Goal: Task Accomplishment & Management: Manage account settings

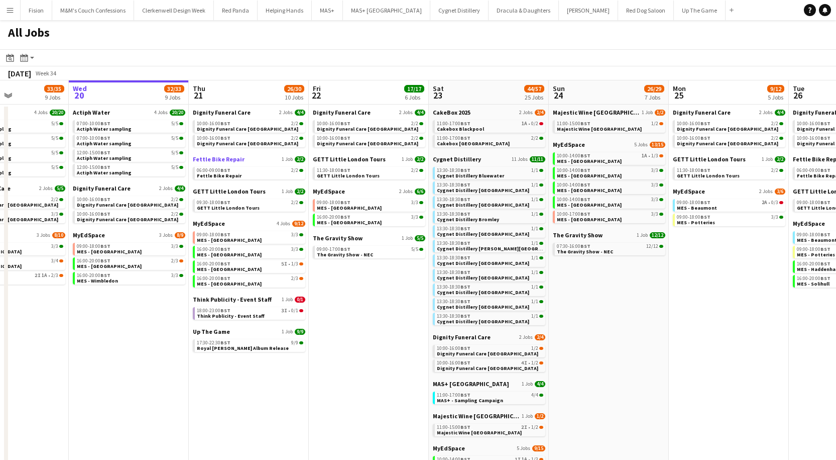
scroll to position [0, 291]
click at [165, 248] on div "09:00-18:00 BST 3/3" at bounding box center [130, 246] width 107 height 5
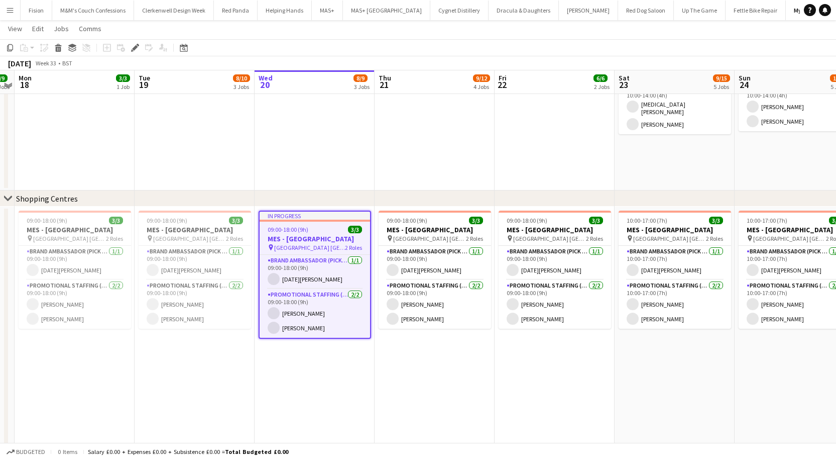
scroll to position [515, 0]
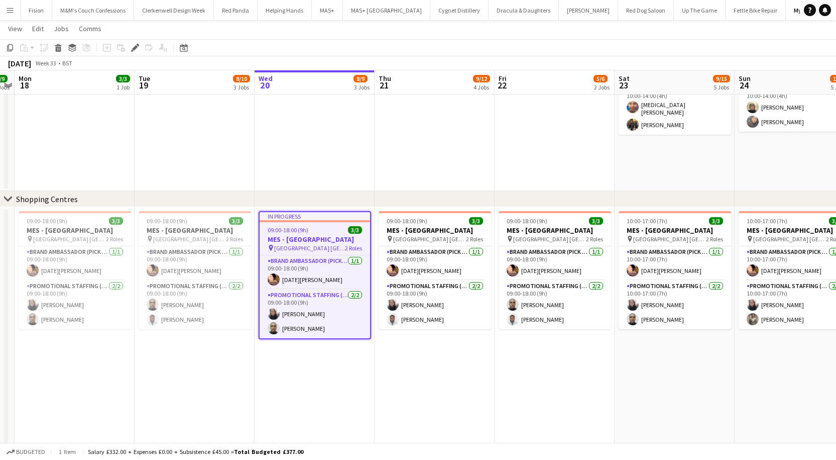
click at [9, 15] on button "Menu" at bounding box center [10, 10] width 20 height 20
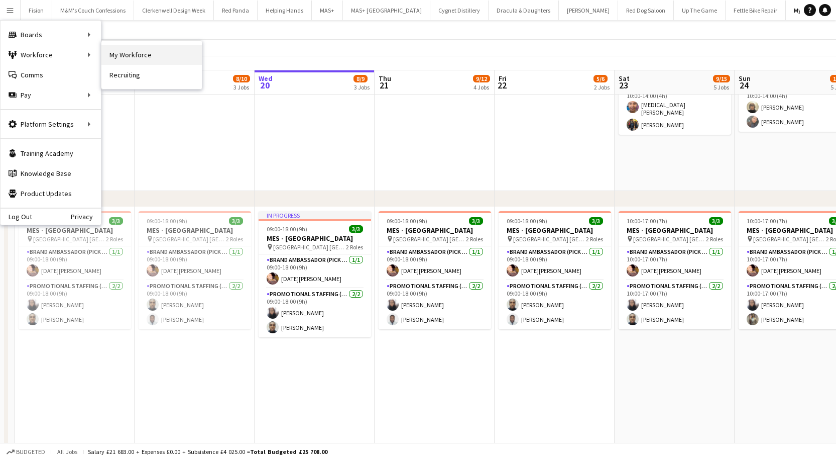
click at [122, 55] on link "My Workforce" at bounding box center [151, 55] width 100 height 20
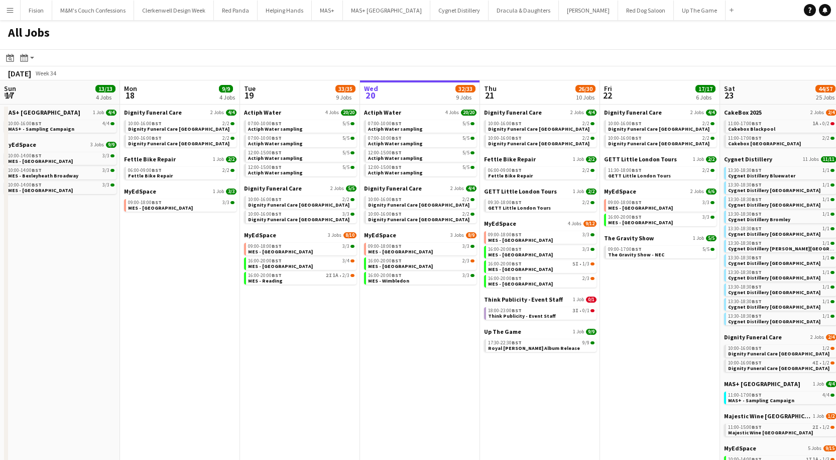
scroll to position [0, 291]
